Goal: Information Seeking & Learning: Learn about a topic

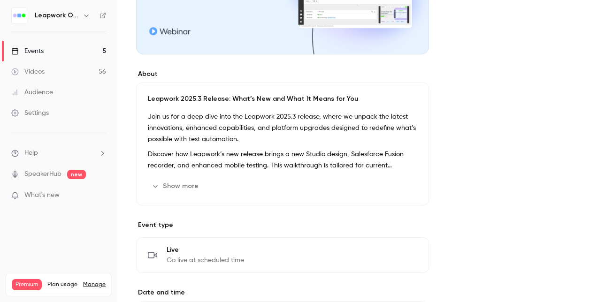
scroll to position [235, 0]
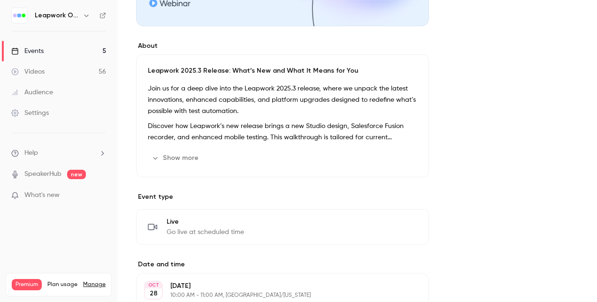
click at [182, 157] on button "Show more" at bounding box center [176, 158] width 56 height 15
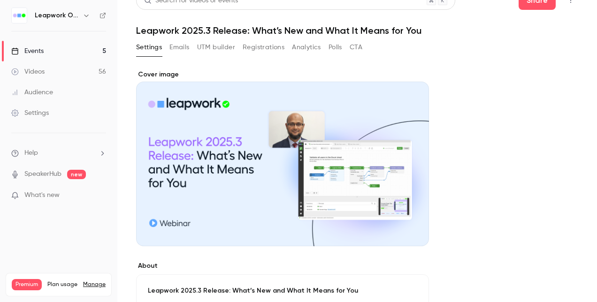
scroll to position [0, 0]
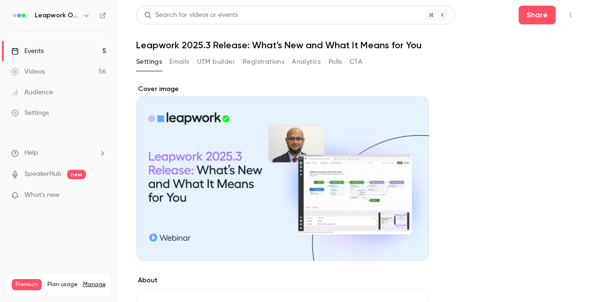
click at [184, 61] on button "Emails" at bounding box center [179, 61] width 20 height 15
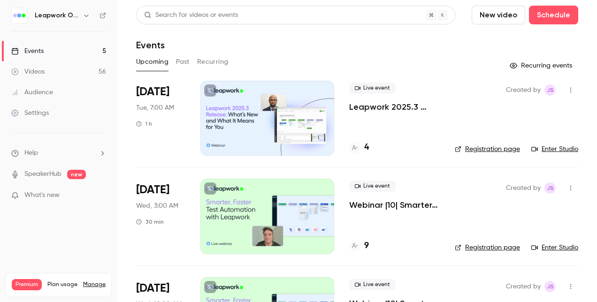
scroll to position [188, 0]
click at [42, 49] on div "Events" at bounding box center [27, 50] width 32 height 9
click at [183, 62] on button "Past" at bounding box center [183, 61] width 14 height 15
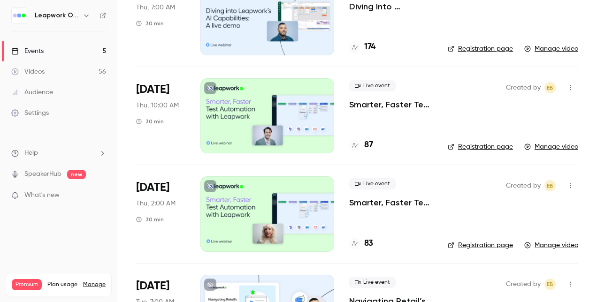
scroll to position [2617, 0]
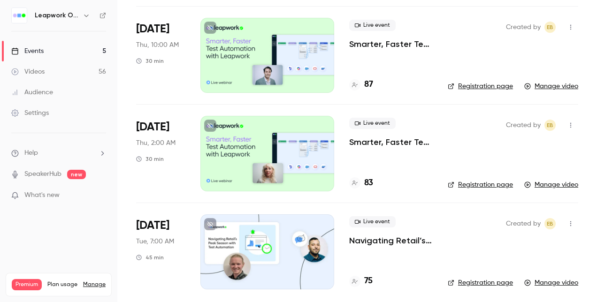
click at [261, 236] on div at bounding box center [267, 251] width 134 height 75
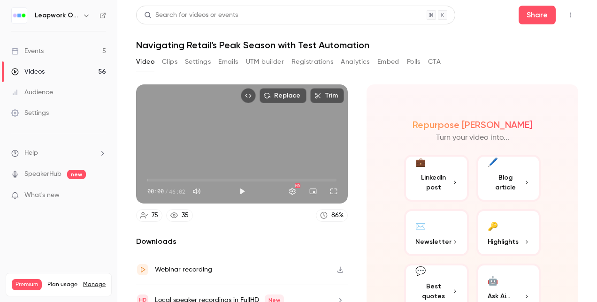
click at [198, 61] on button "Settings" at bounding box center [198, 61] width 26 height 15
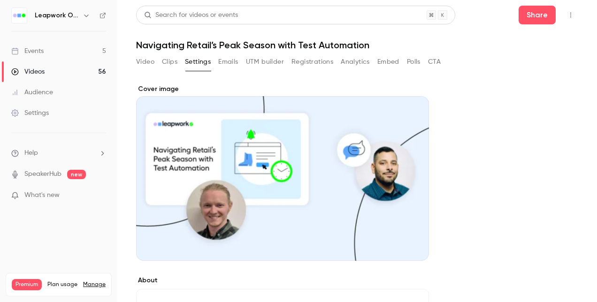
click at [570, 13] on icon "Top Bar Actions" at bounding box center [570, 15] width 1 height 5
